Goal: Task Accomplishment & Management: Manage account settings

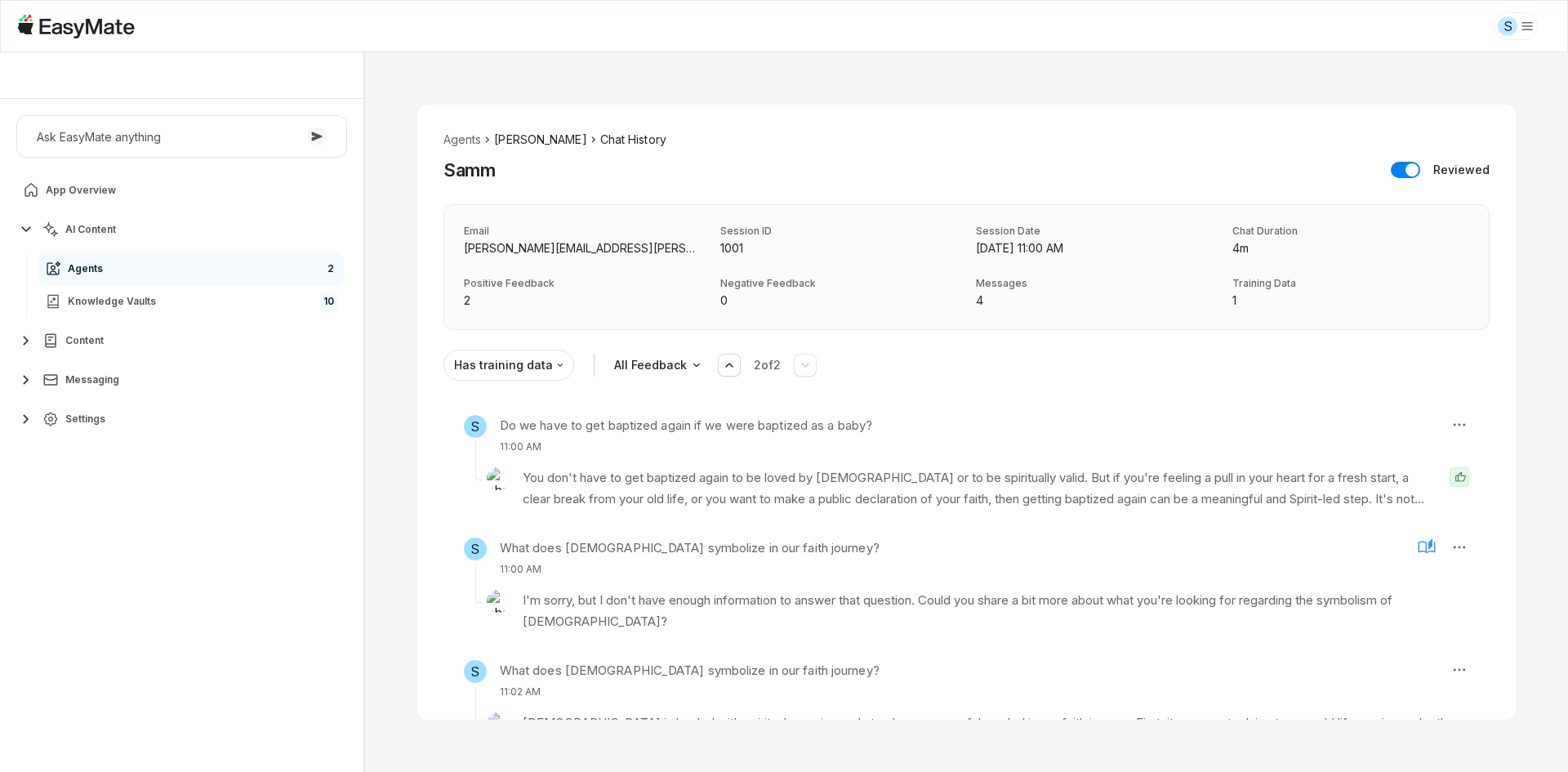
click at [506, 138] on li "[PERSON_NAME]" at bounding box center [540, 140] width 93 height 18
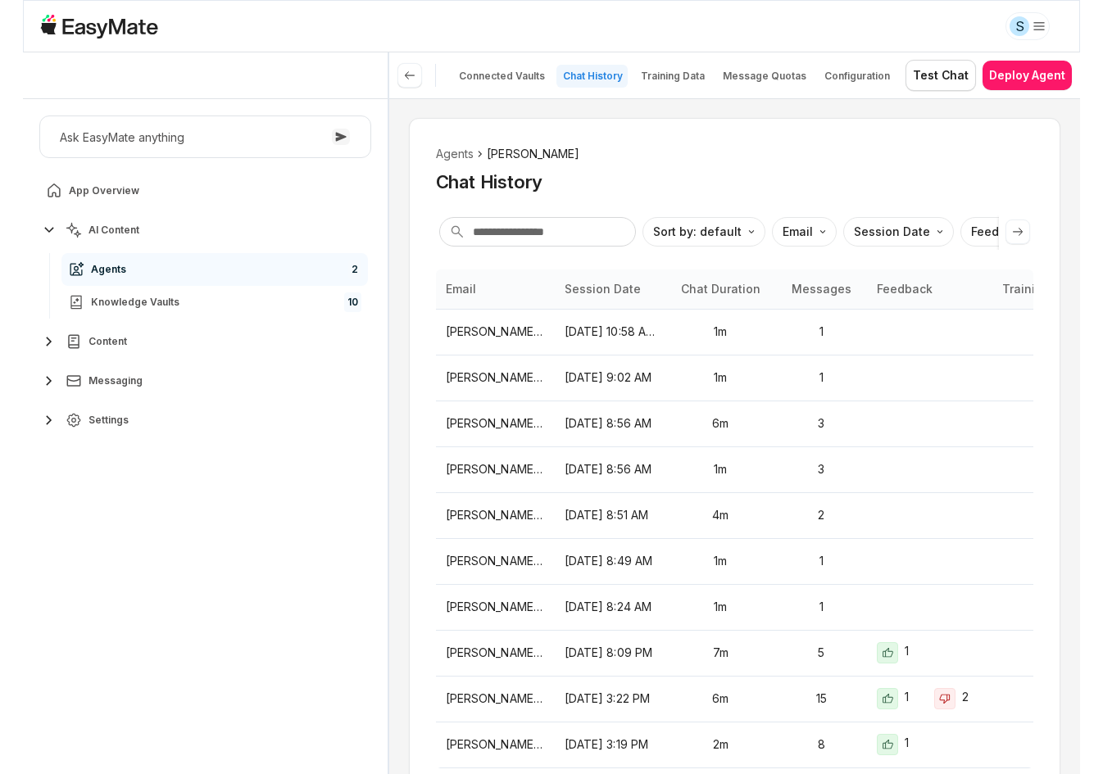
scroll to position [105, 0]
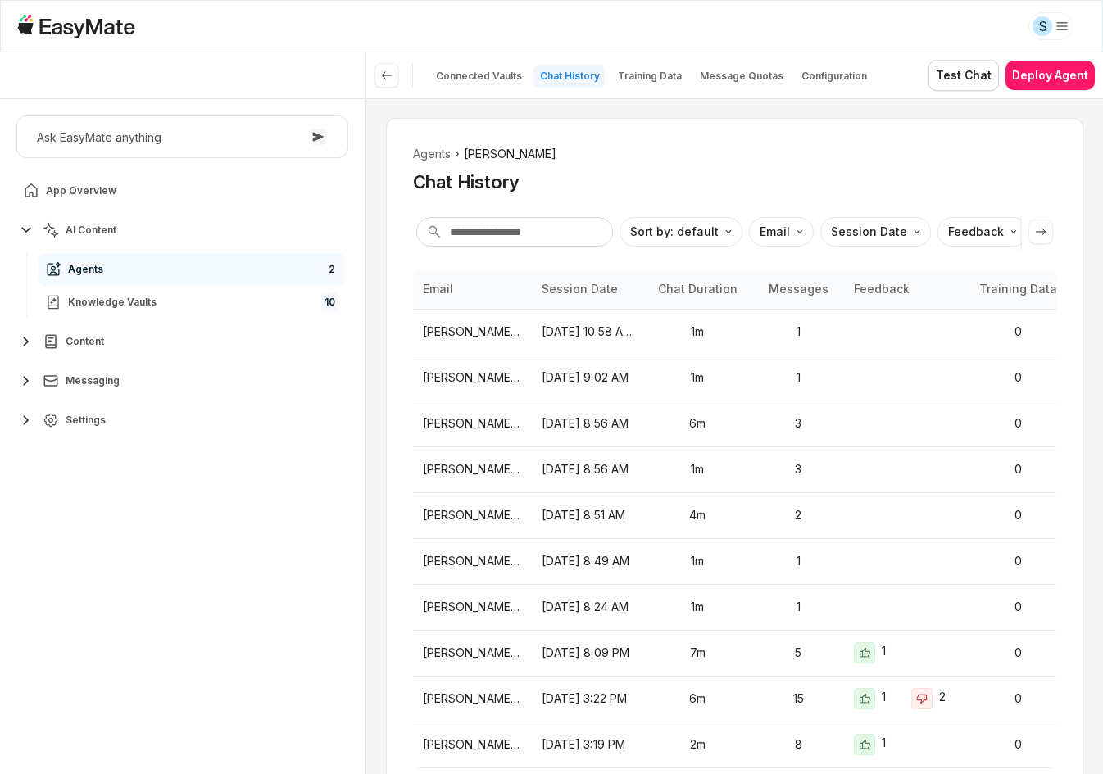
click at [973, 147] on ol "Agents Sam" at bounding box center [734, 154] width 643 height 18
click at [505, 81] on p "Connected Vaults" at bounding box center [479, 76] width 86 height 13
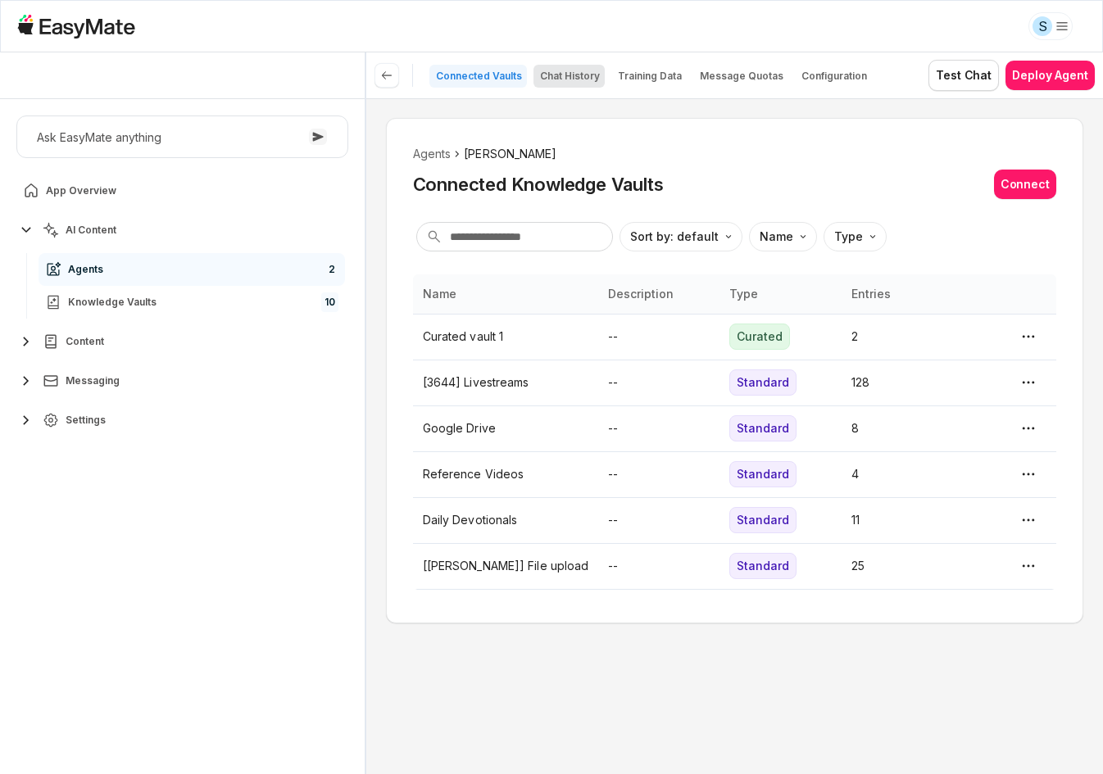
click at [556, 79] on p "Chat History" at bounding box center [570, 76] width 60 height 13
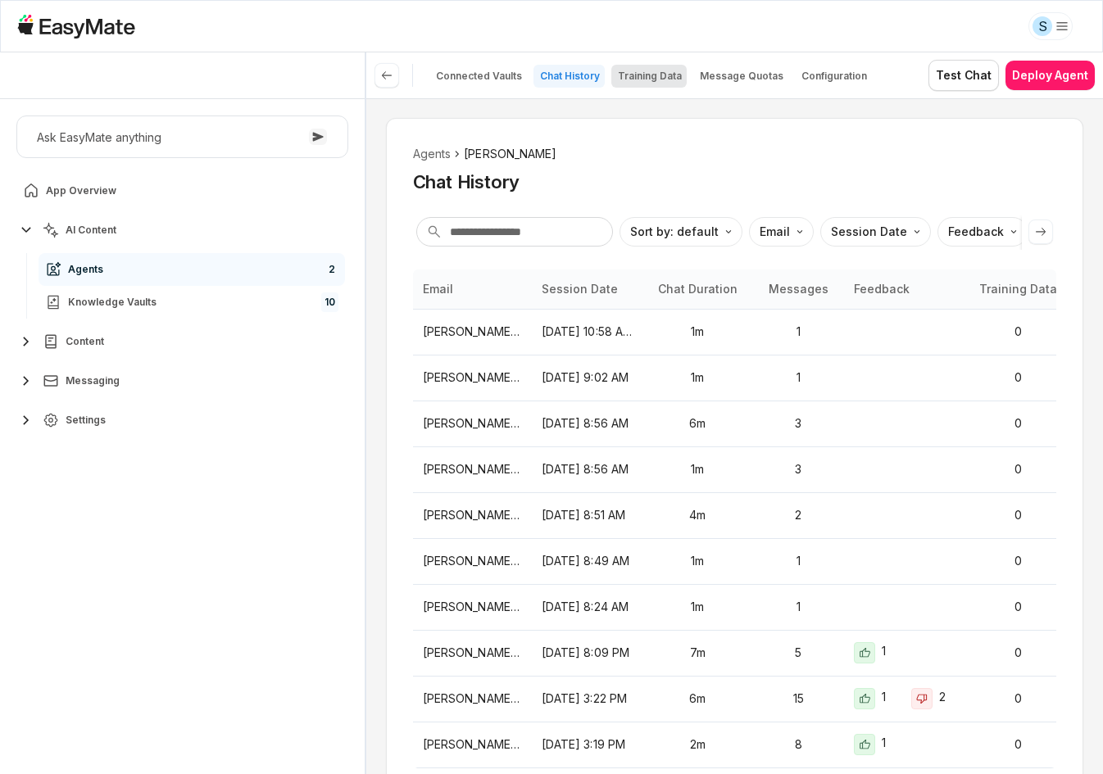
click at [637, 78] on p "Training Data" at bounding box center [650, 76] width 64 height 13
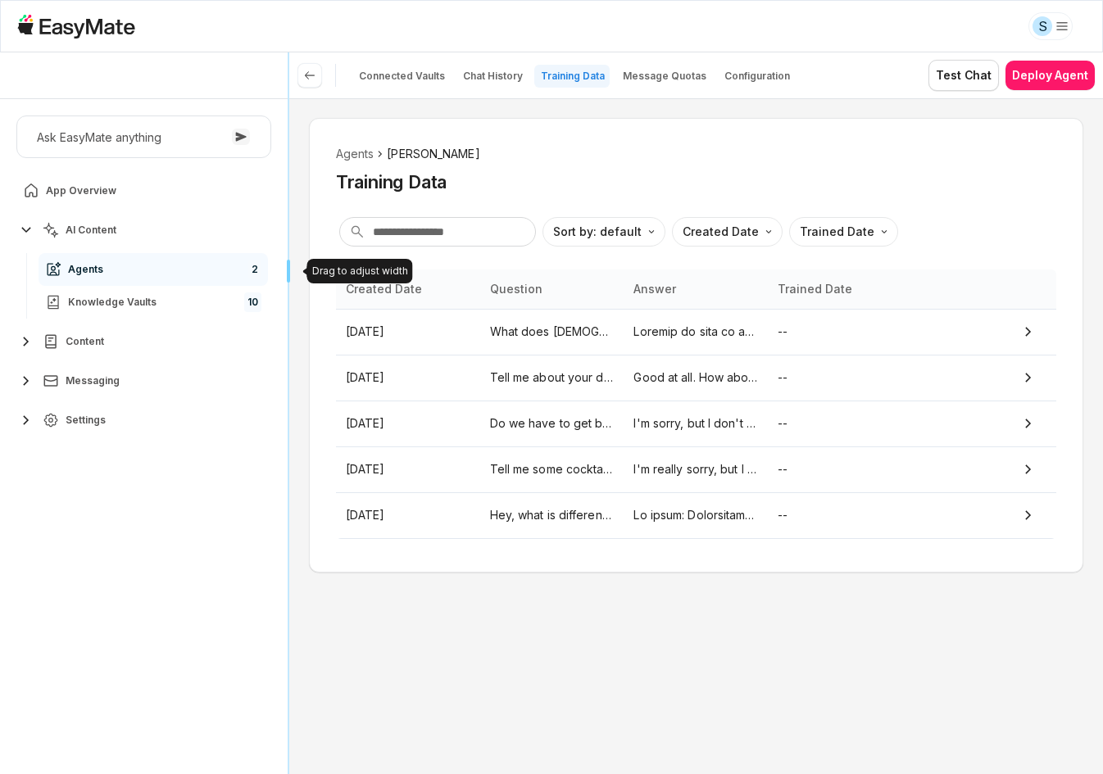
click at [170, 320] on div "Sam - Core Of The Heart Ask EasyMate anything App Overview AI Content Agents 2 …" at bounding box center [551, 413] width 1103 height 722
click at [195, 506] on div "Ask EasyMate anything App Overview AI Content Agents 2 Knowledge Vaults 10 Cont…" at bounding box center [144, 436] width 288 height 675
click at [496, 75] on p "Chat History" at bounding box center [493, 76] width 60 height 13
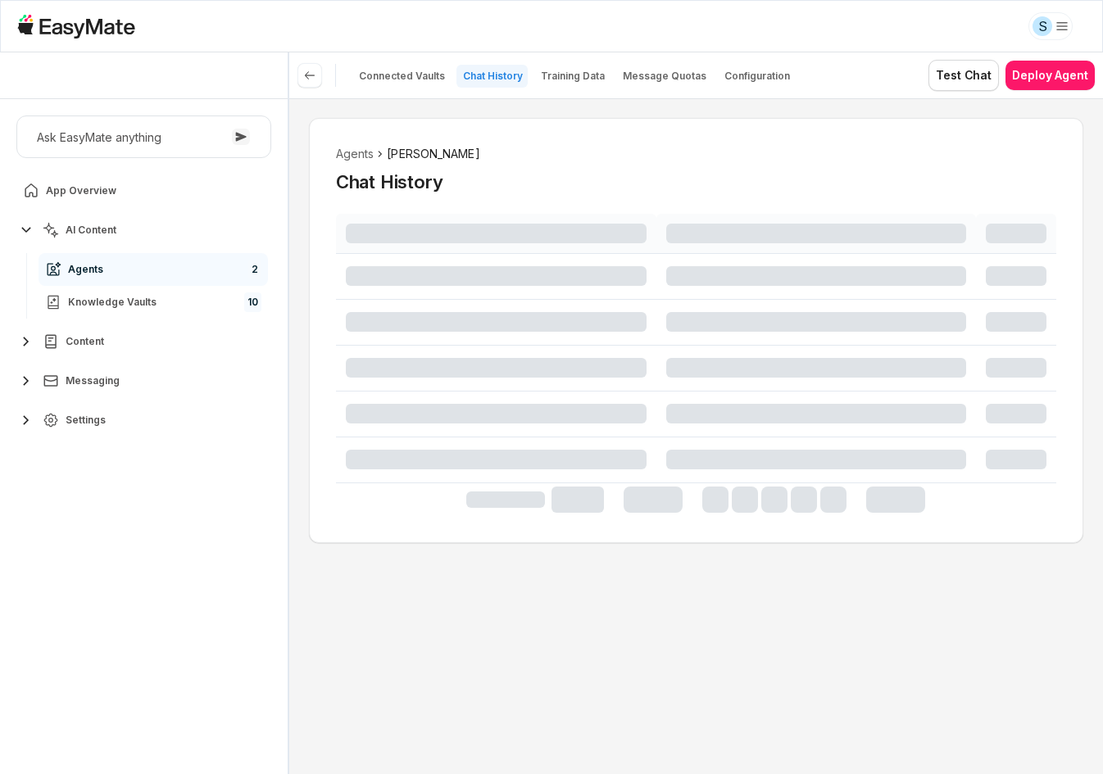
click at [218, 604] on div "Ask EasyMate anything App Overview AI Content Agents 2 Knowledge Vaults 10 Cont…" at bounding box center [144, 436] width 288 height 675
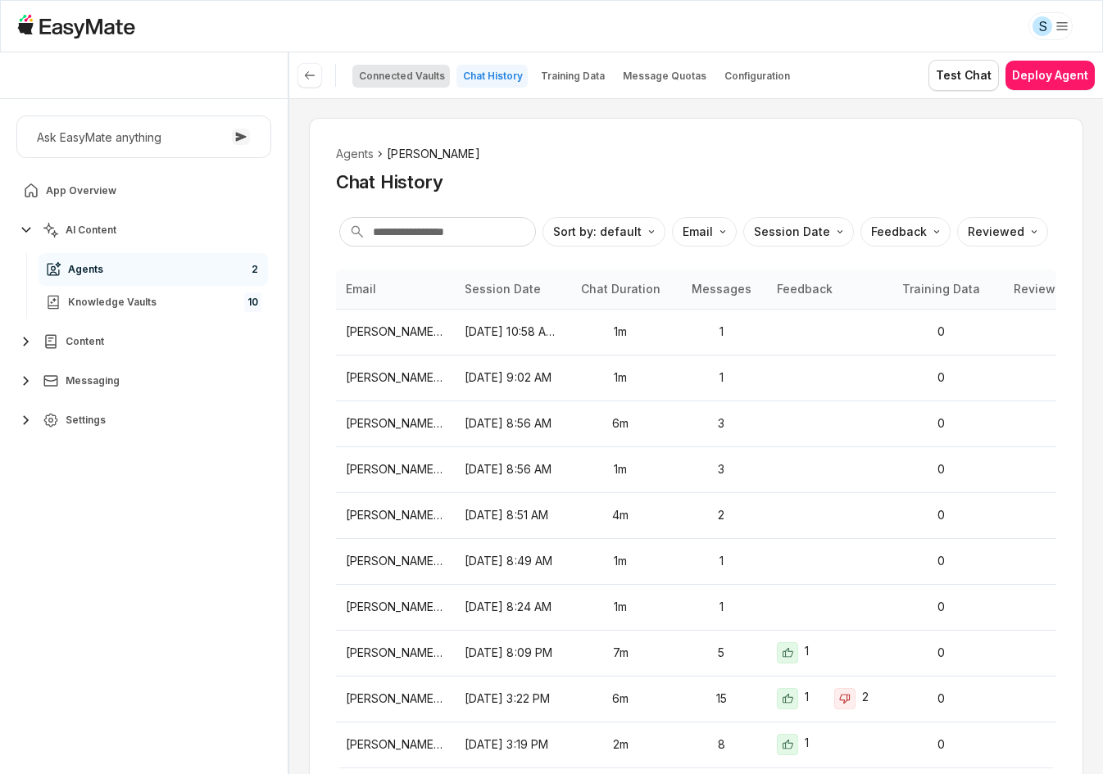
click at [417, 79] on p "Connected Vaults" at bounding box center [402, 76] width 86 height 13
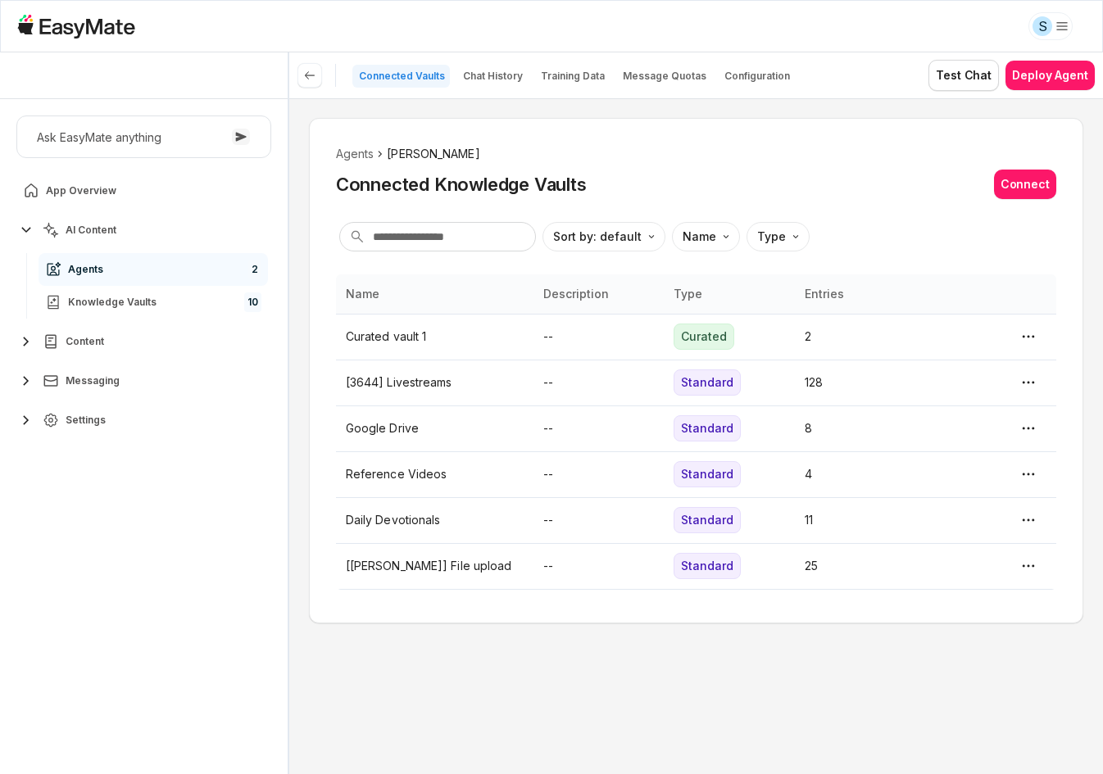
type textarea "*"
click at [923, 674] on div "Agents [PERSON_NAME] Connected Knowledge Vaults Connect Sort by: default Direct…" at bounding box center [696, 436] width 814 height 676
click at [499, 78] on p "Chat History" at bounding box center [493, 76] width 60 height 13
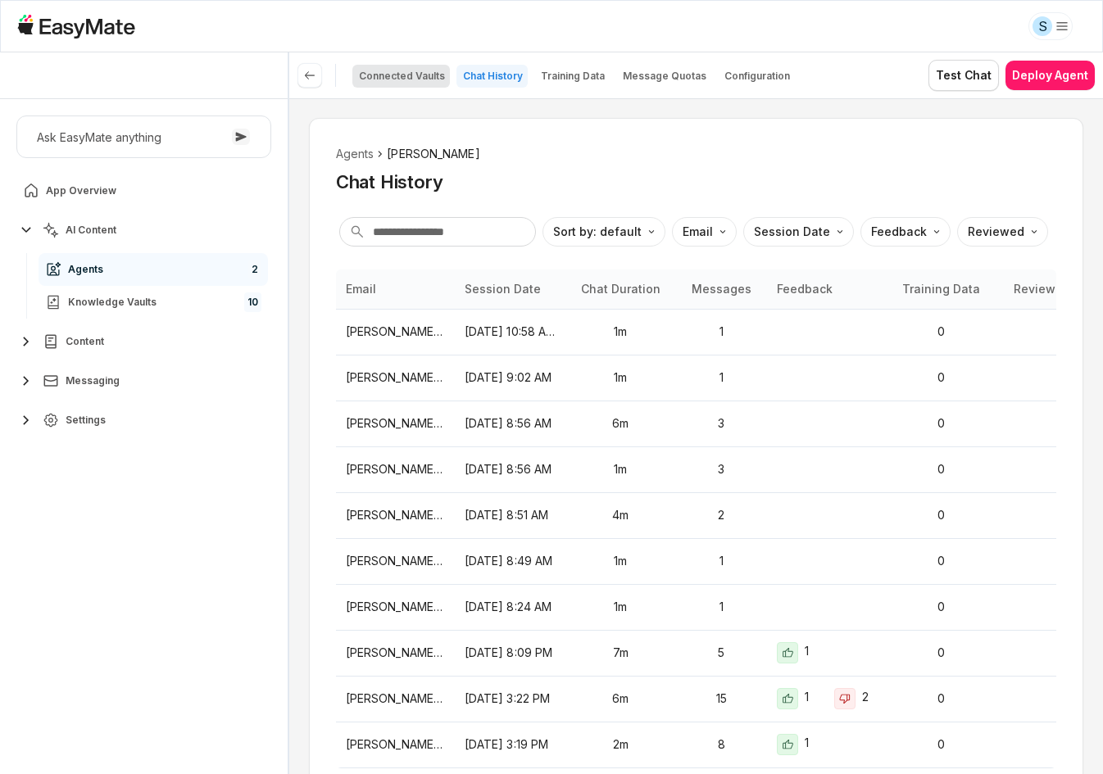
click at [416, 78] on p "Connected Vaults" at bounding box center [402, 76] width 86 height 13
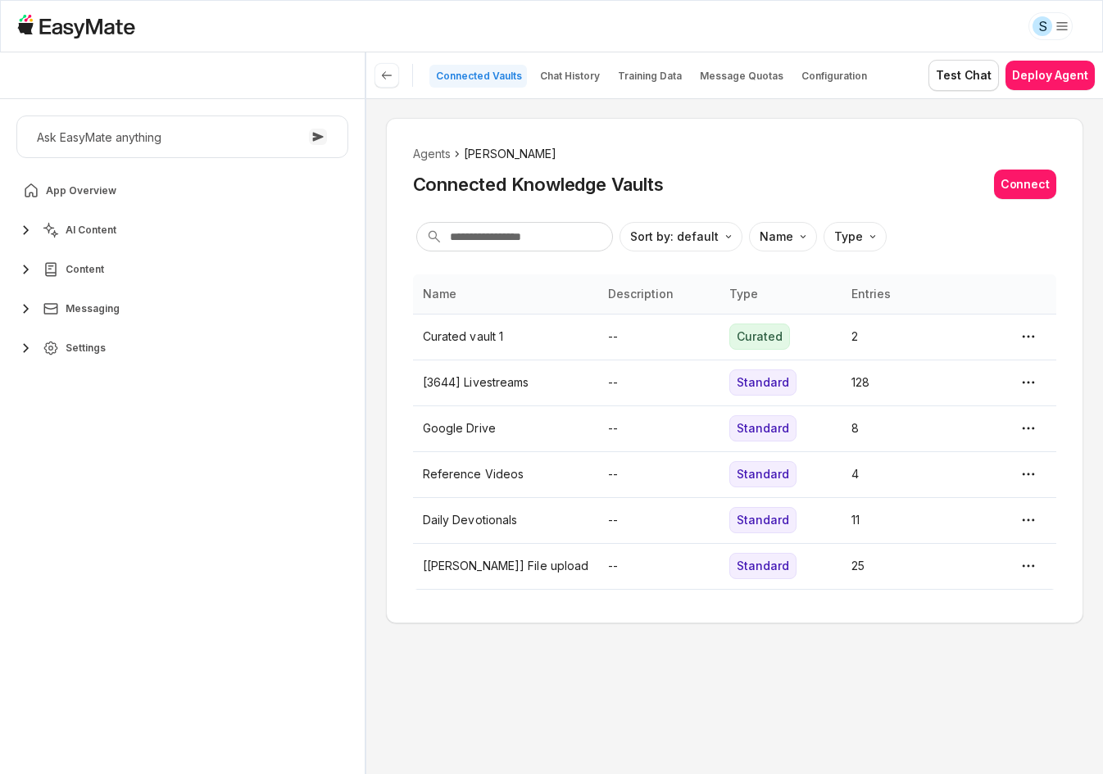
type textarea "*"
click at [913, 722] on div "Agents [PERSON_NAME] Connected Knowledge Vaults Connect Sort by: default Direct…" at bounding box center [734, 436] width 737 height 676
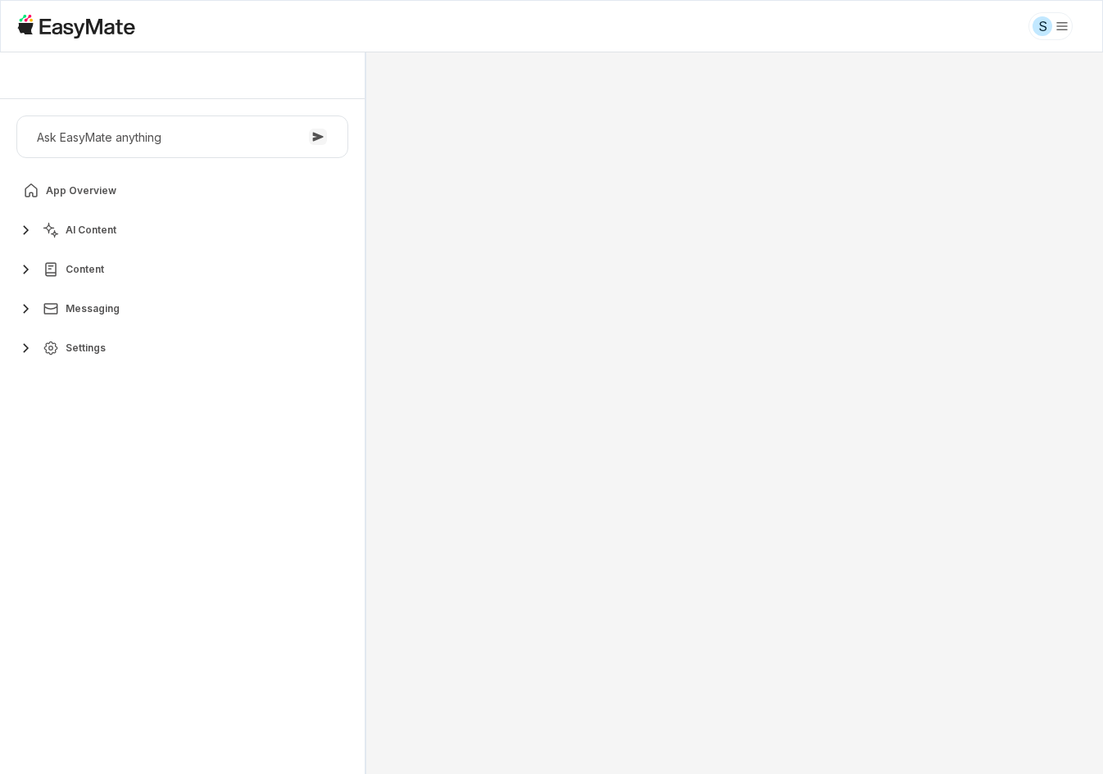
type textarea "*"
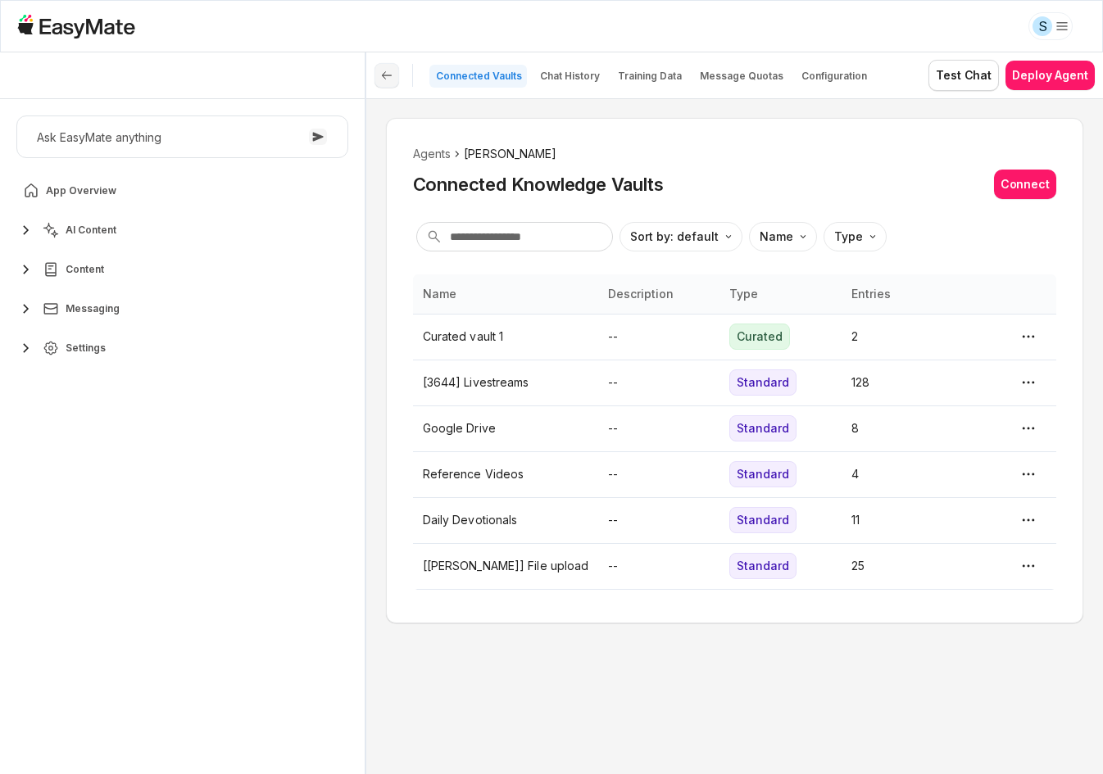
click at [383, 75] on icon at bounding box center [386, 75] width 9 height 7
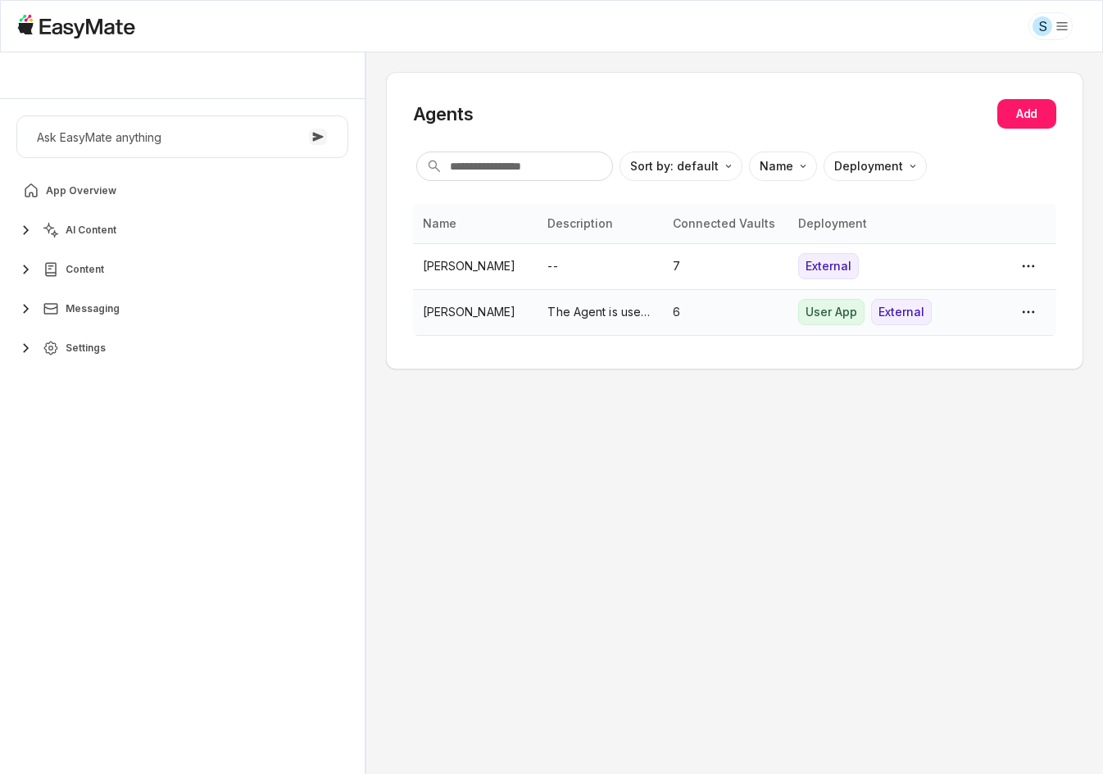
click at [500, 309] on p "[PERSON_NAME]" at bounding box center [476, 312] width 106 height 18
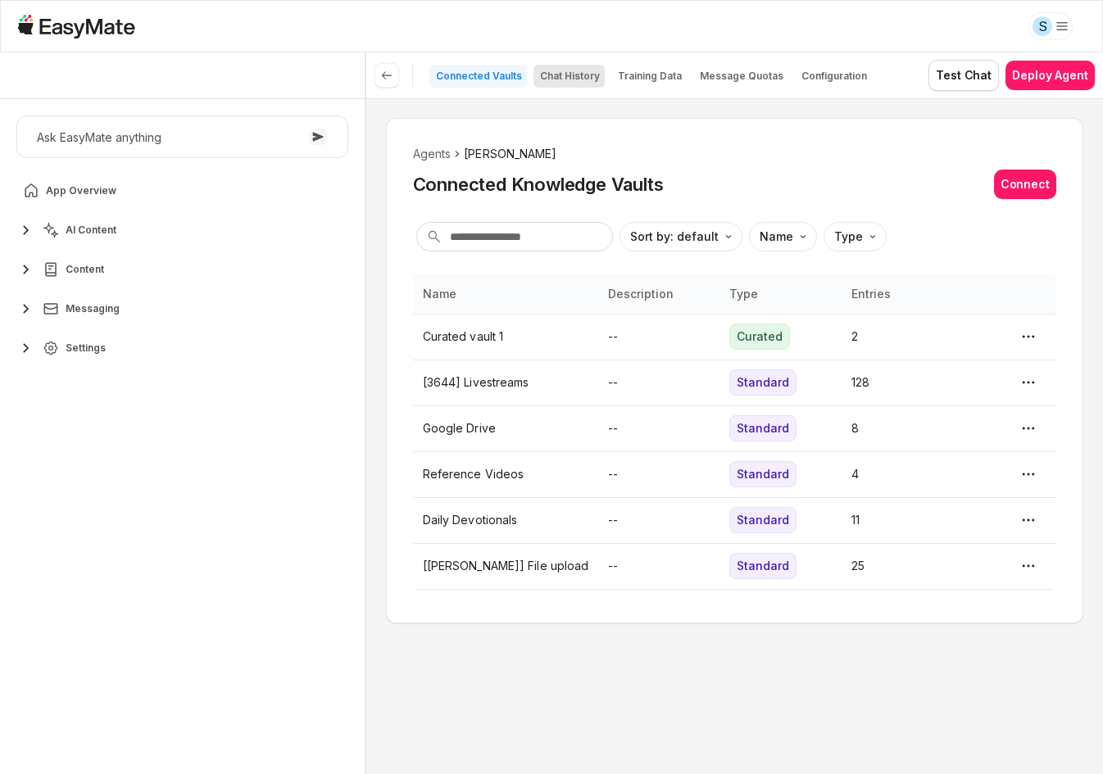
click at [568, 72] on p "Chat History" at bounding box center [570, 76] width 60 height 13
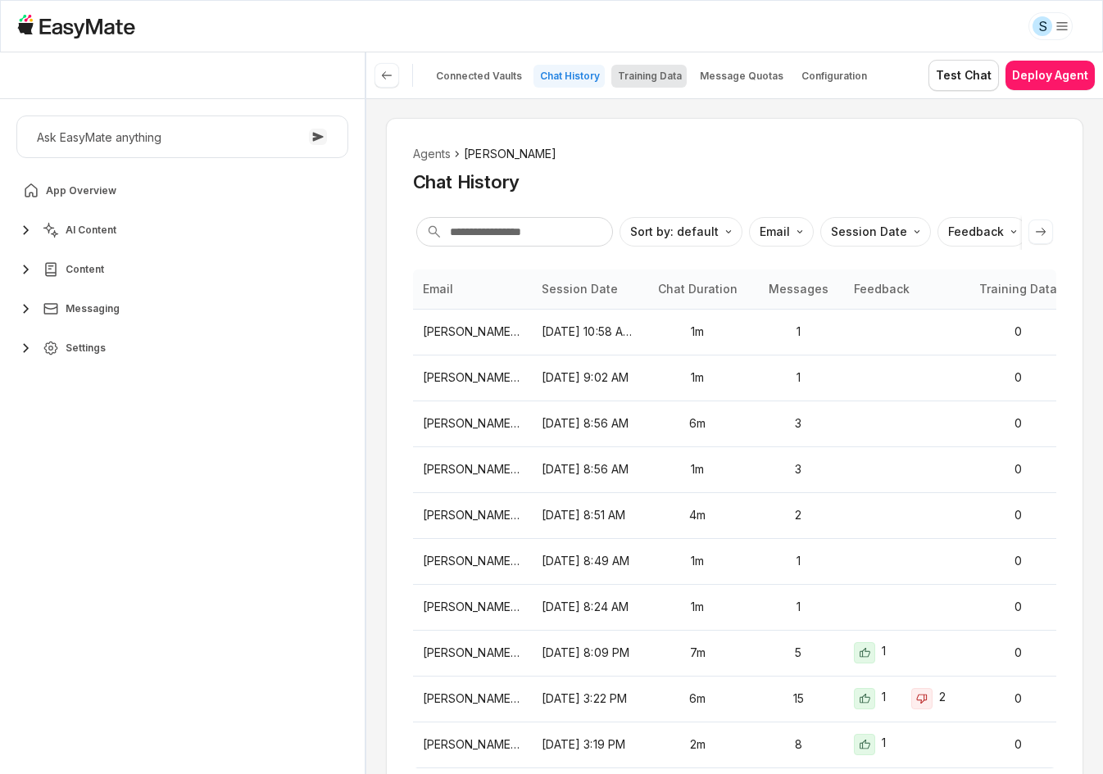
click at [635, 65] on button "Training Data" at bounding box center [648, 76] width 75 height 23
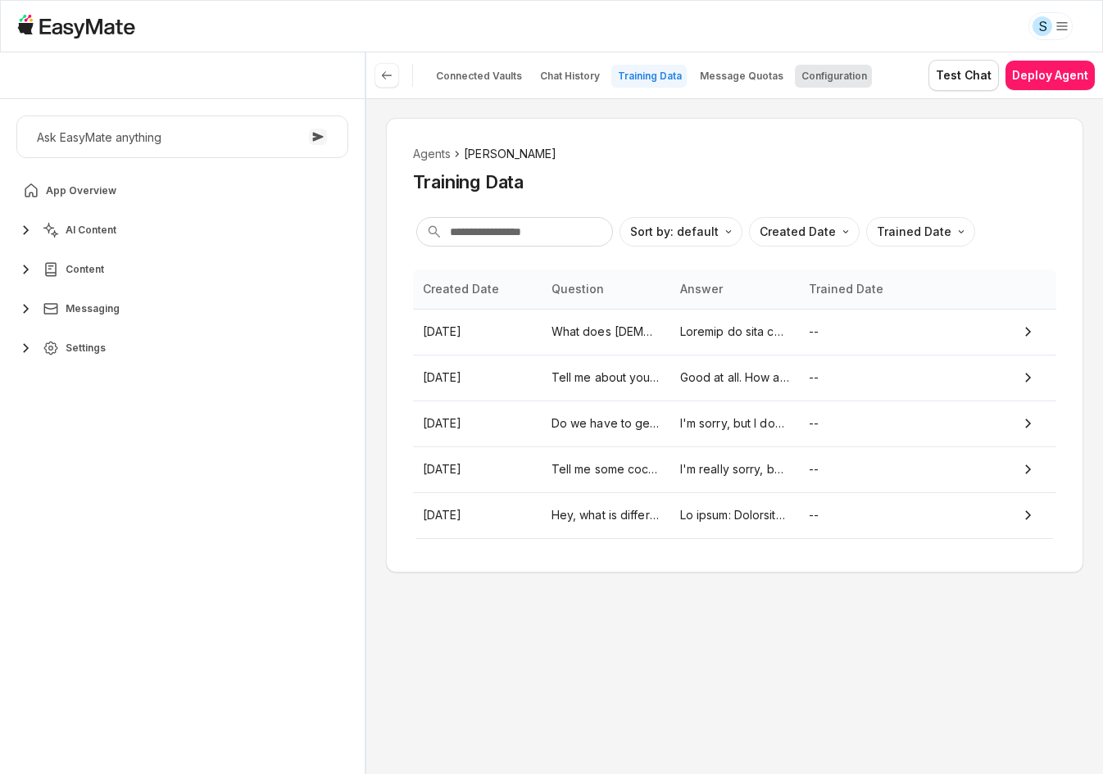
click at [819, 78] on p "Configuration" at bounding box center [834, 76] width 66 height 13
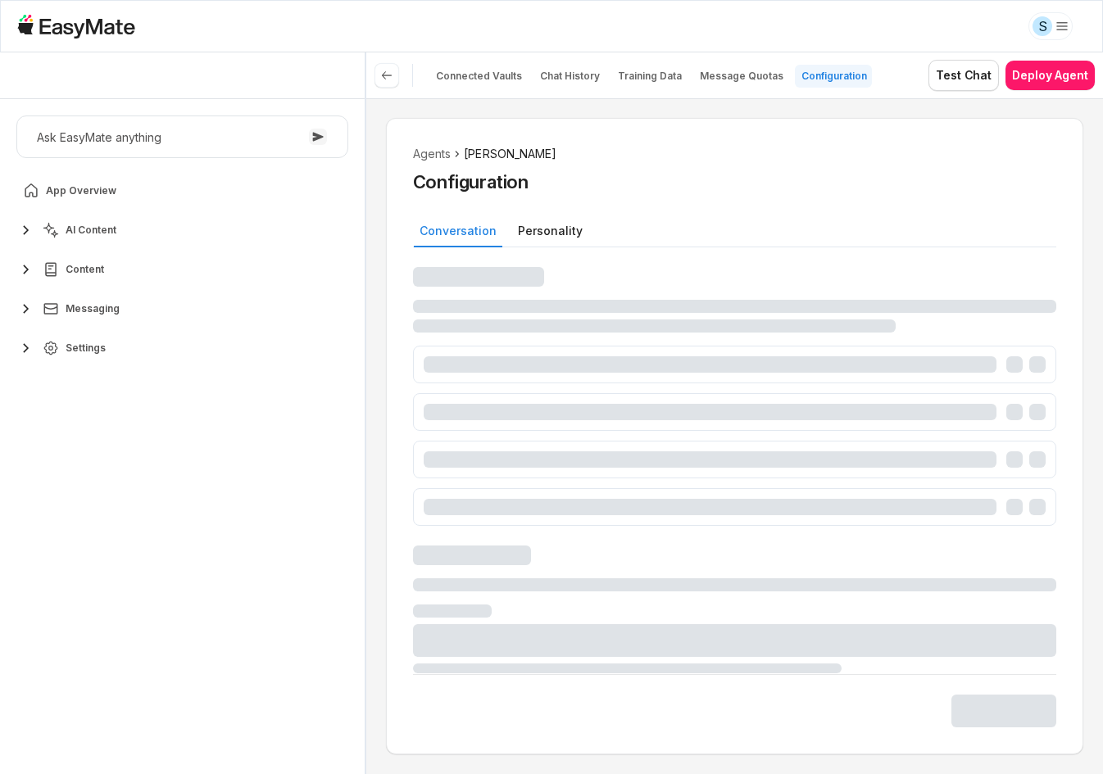
click at [382, 563] on div "Agents Sam Configuration Conversation Personality" at bounding box center [734, 436] width 737 height 676
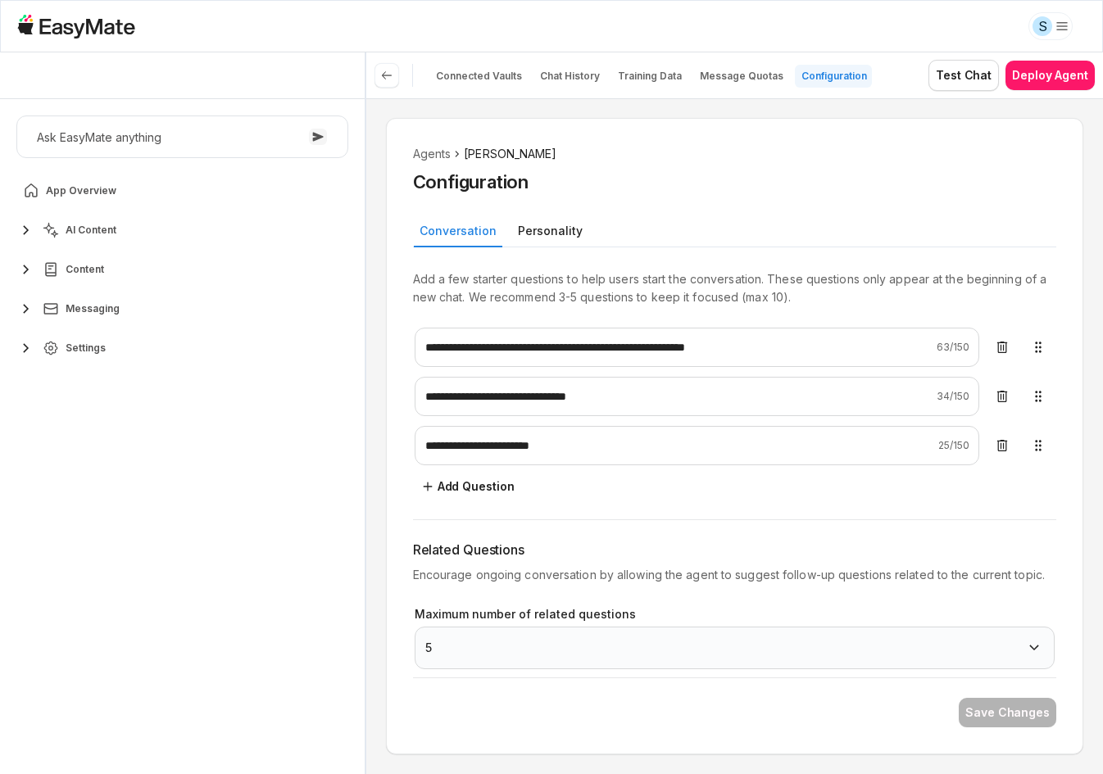
scroll to position [201, 0]
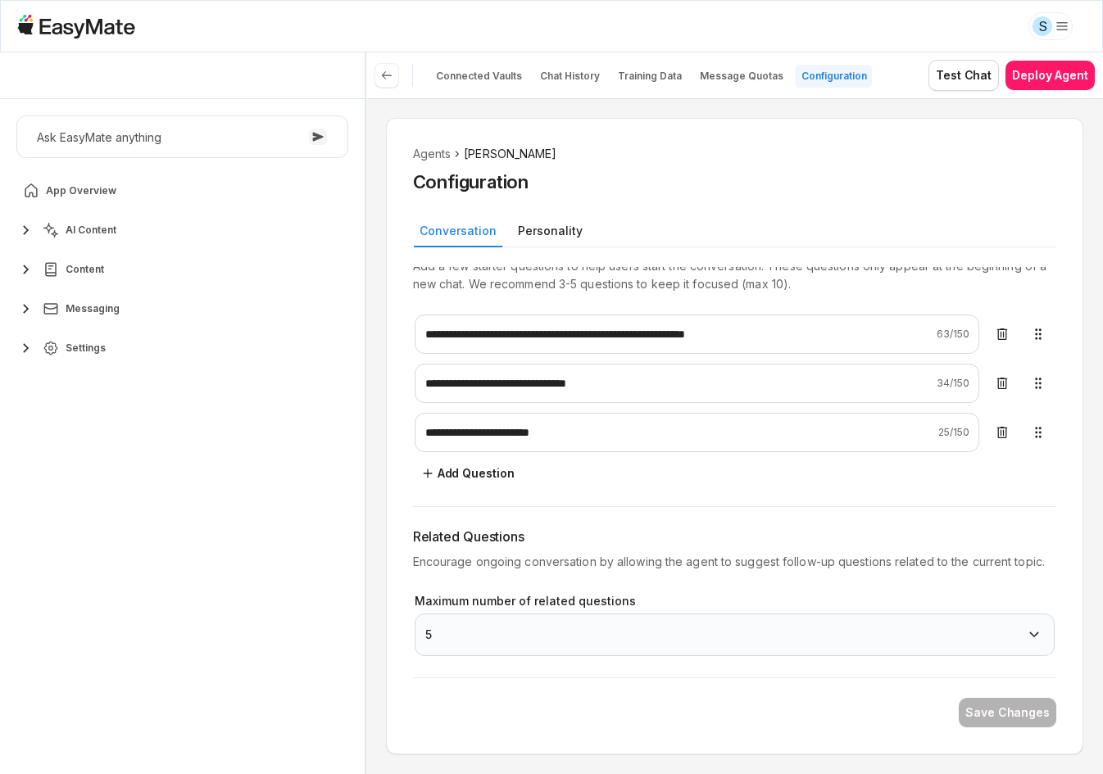
type textarea "*"
click at [663, 638] on html "**********" at bounding box center [551, 387] width 1103 height 774
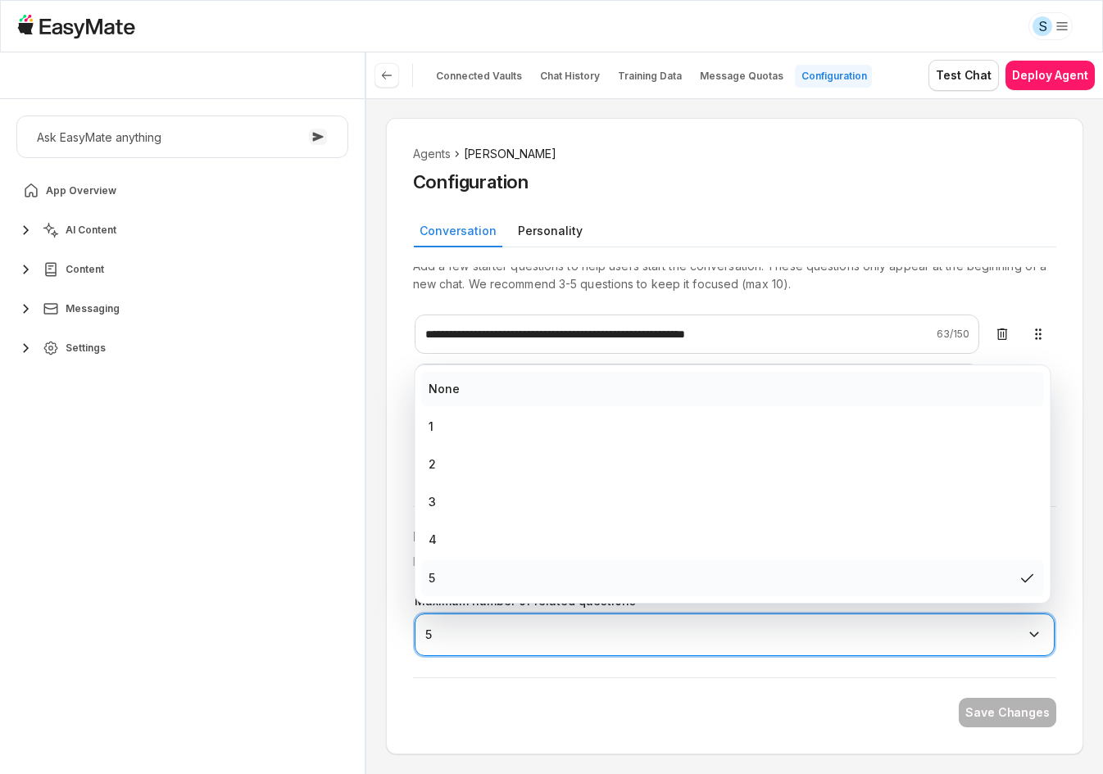
select select "*"
type textarea "*"
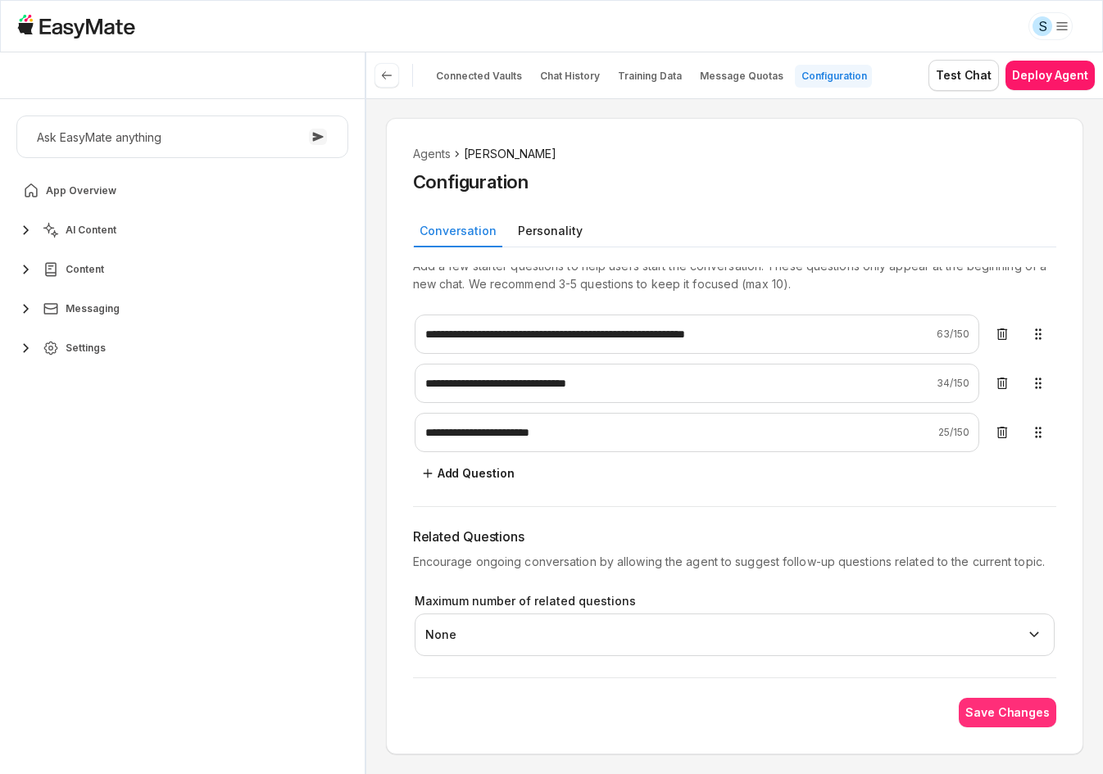
click at [1007, 710] on button "Save Changes" at bounding box center [1008, 712] width 98 height 29
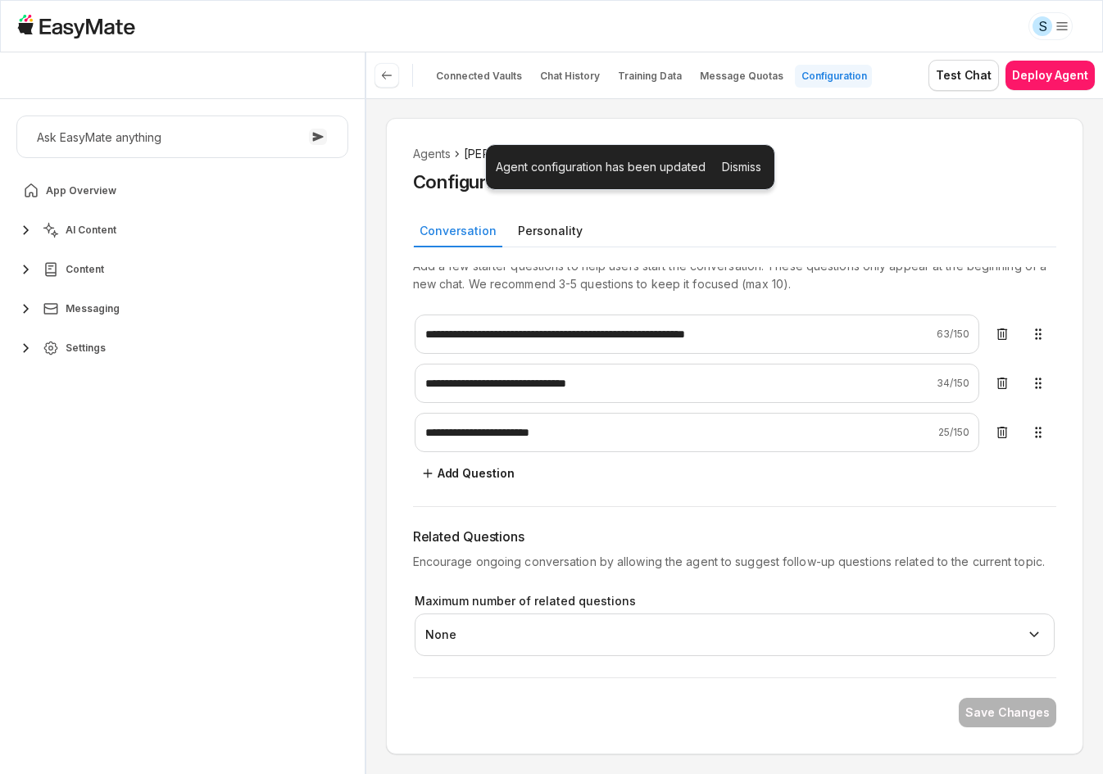
click at [1078, 657] on div "**********" at bounding box center [734, 436] width 697 height 637
